Goal: Browse casually: Explore the website without a specific task or goal

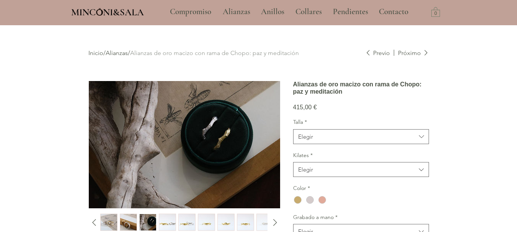
click at [122, 214] on img "2 / 10" at bounding box center [128, 222] width 16 height 16
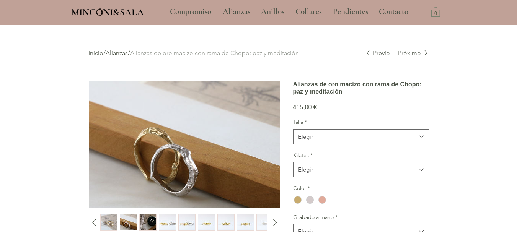
click at [114, 218] on img "1 / 10" at bounding box center [109, 222] width 16 height 16
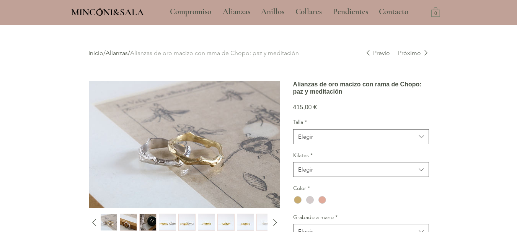
click at [120, 216] on img "2 / 10" at bounding box center [128, 222] width 16 height 16
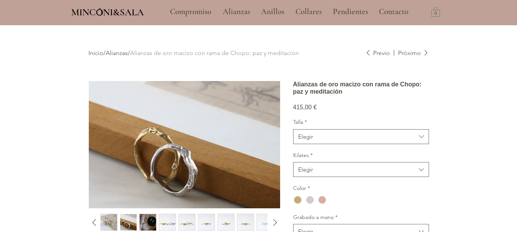
click at [171, 218] on img "4 / 10" at bounding box center [167, 222] width 16 height 16
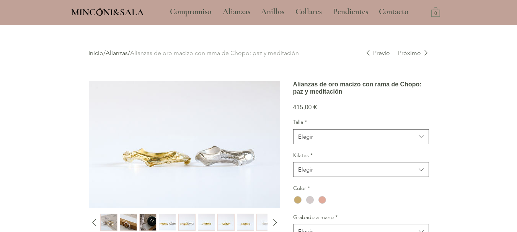
click at [181, 220] on img "5 / 10" at bounding box center [187, 222] width 16 height 16
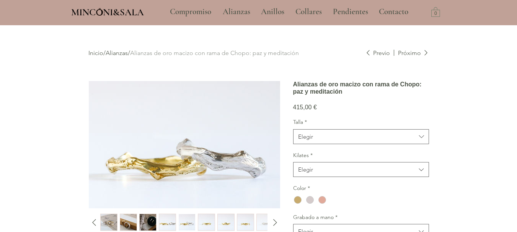
click at [203, 219] on img "6 / 10" at bounding box center [206, 222] width 16 height 16
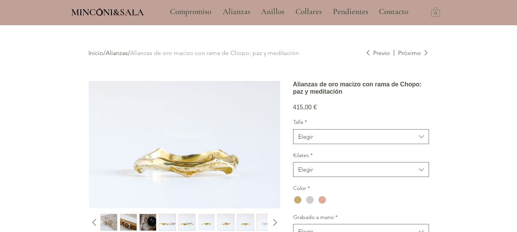
click at [221, 219] on img "7 / 10" at bounding box center [226, 222] width 16 height 16
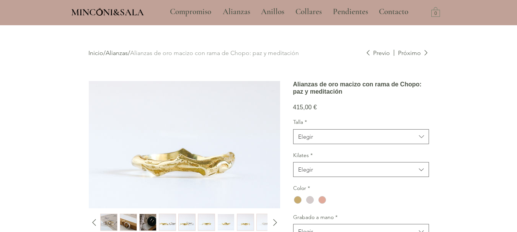
click at [240, 218] on img "8 / 10" at bounding box center [245, 222] width 16 height 16
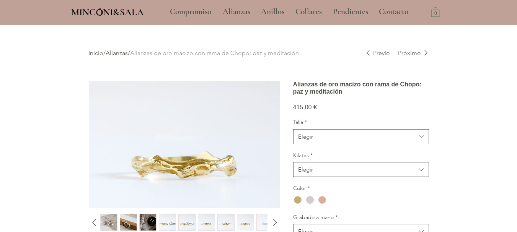
click at [261, 221] on img "9 / 10" at bounding box center [265, 222] width 16 height 16
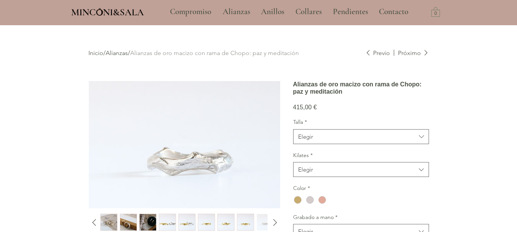
click at [169, 220] on img "4 / 10" at bounding box center [167, 222] width 16 height 16
